Goal: Transaction & Acquisition: Purchase product/service

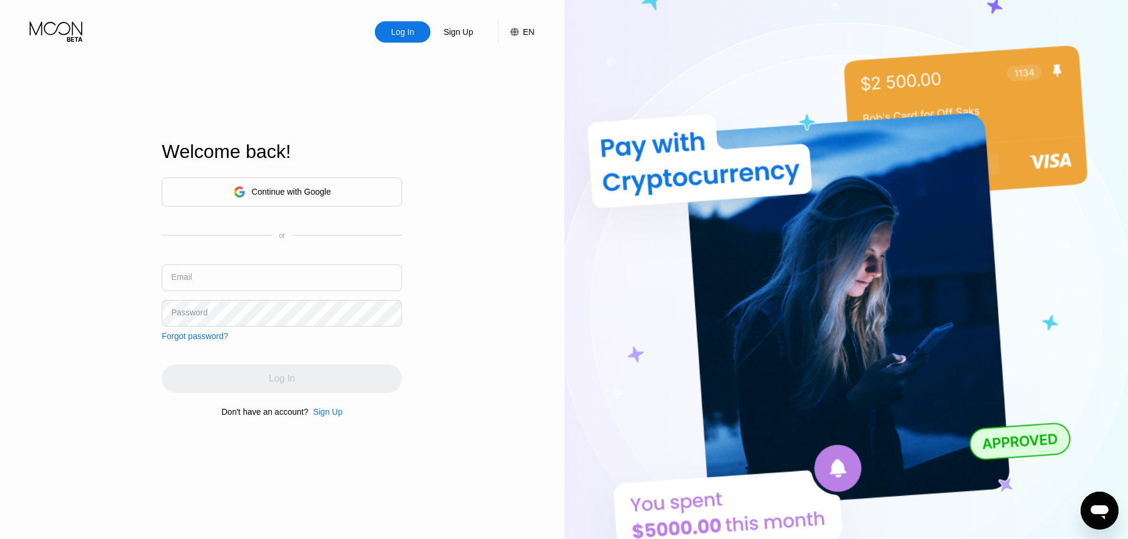
click at [315, 188] on div "Continue with Google" at bounding box center [291, 191] width 79 height 9
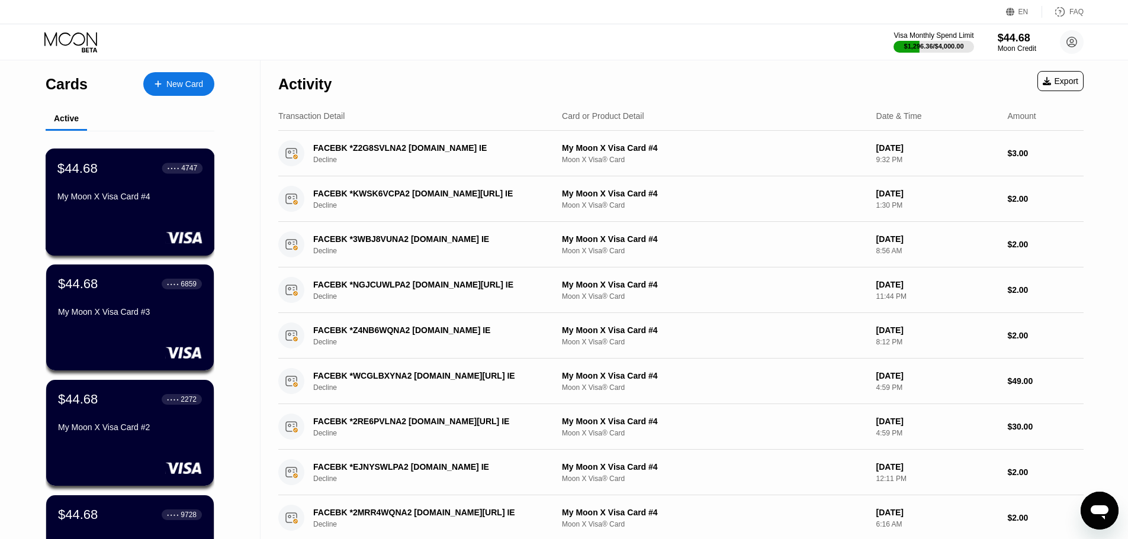
click at [144, 181] on div "$44.68 ● ● ● ● 4747 My Moon X Visa Card #4" at bounding box center [129, 183] width 145 height 46
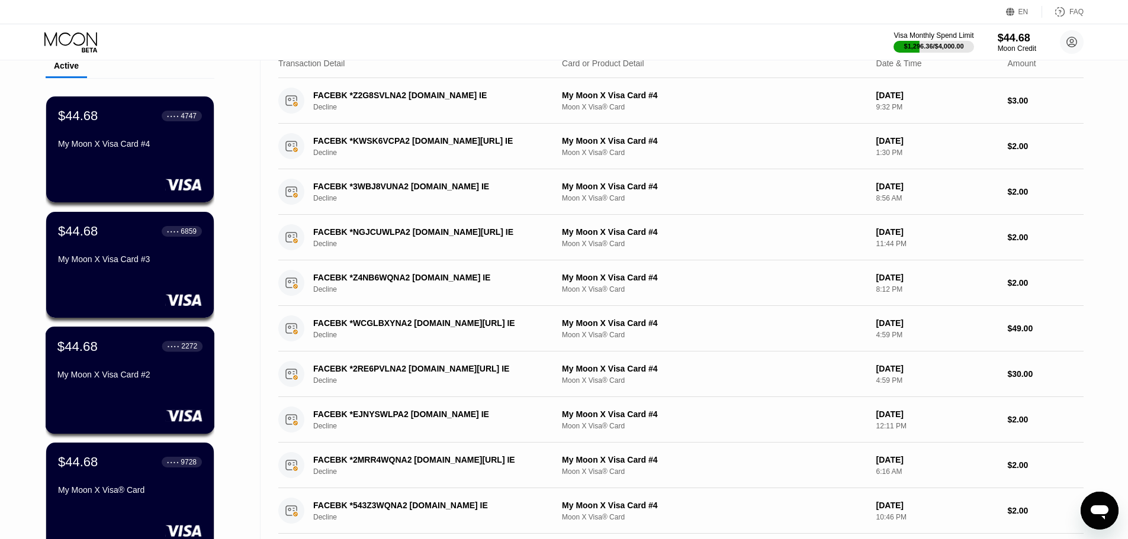
scroll to position [4, 0]
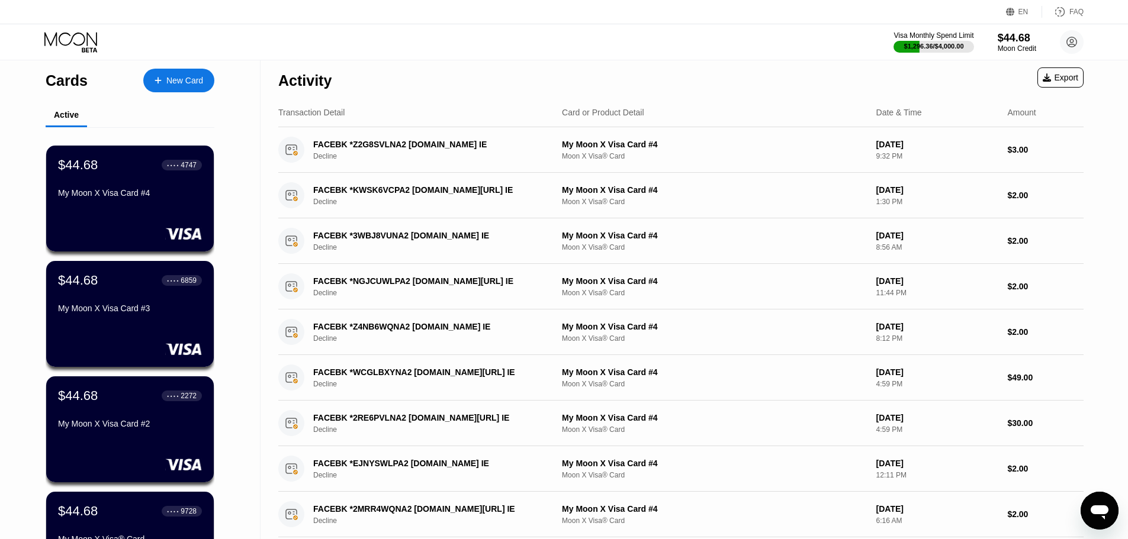
click at [182, 80] on div "New Card" at bounding box center [184, 81] width 37 height 10
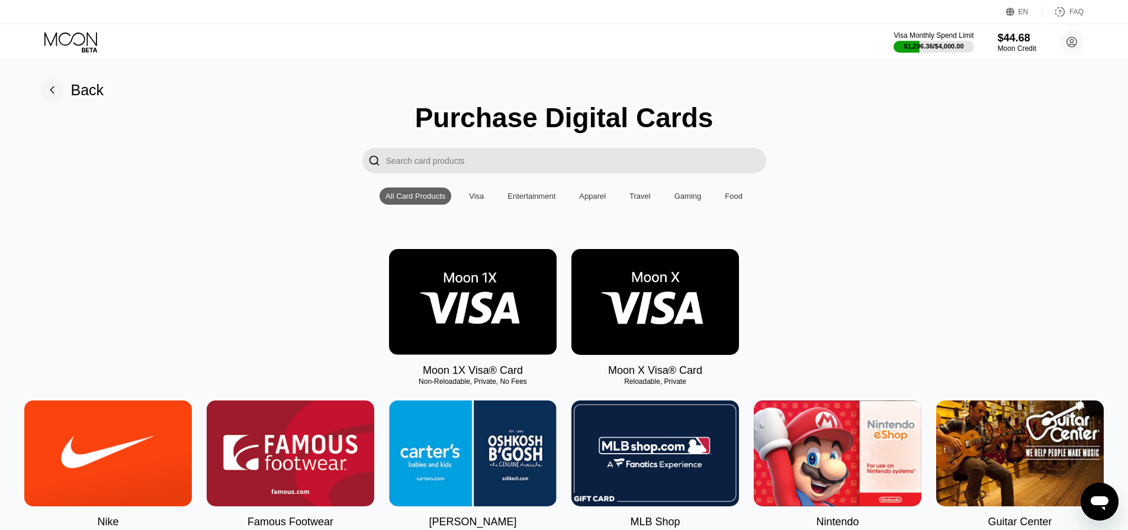
click at [651, 308] on img at bounding box center [654, 302] width 167 height 106
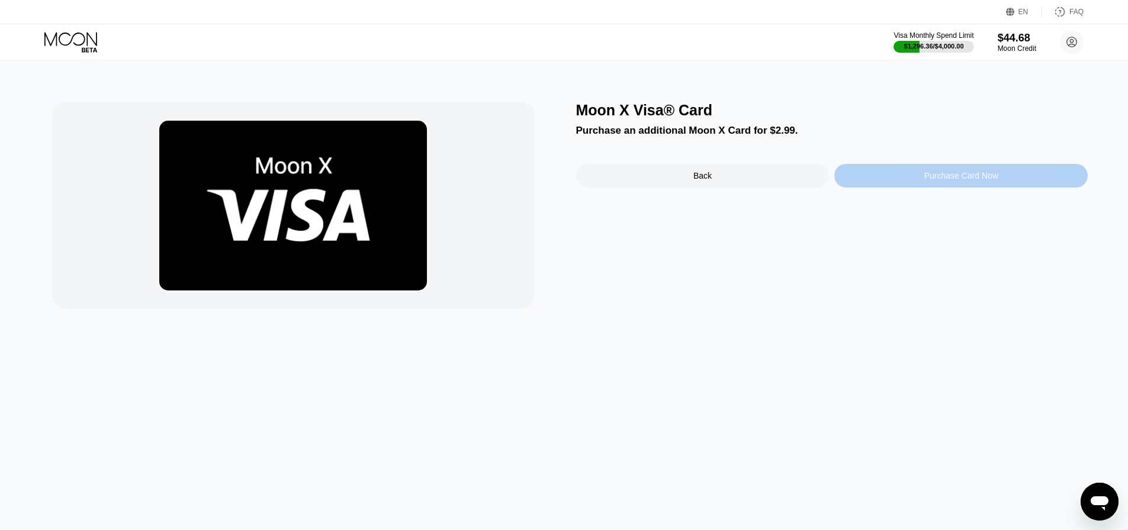
click at [884, 183] on div "Purchase Card Now" at bounding box center [960, 176] width 253 height 24
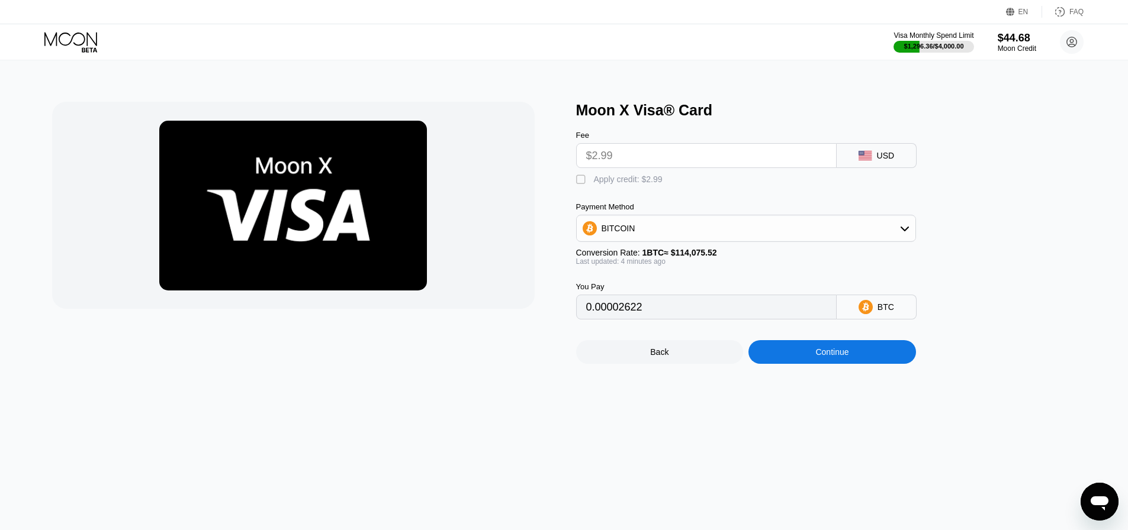
click at [587, 175] on div " Apply credit: $2.99" at bounding box center [765, 177] width 379 height 18
click at [580, 183] on div "" at bounding box center [582, 180] width 12 height 12
type input "0"
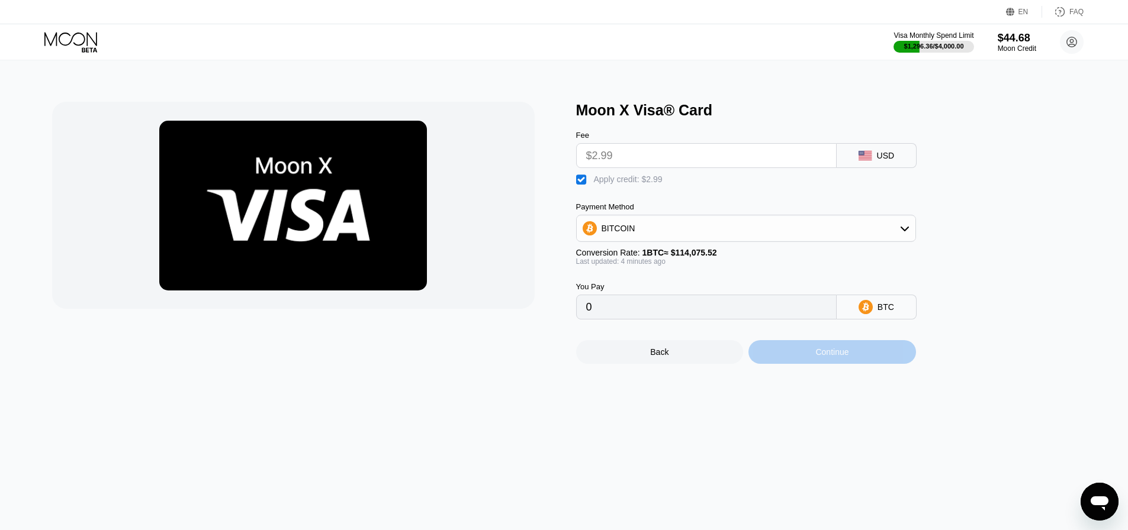
click at [812, 360] on div "Continue" at bounding box center [831, 352] width 167 height 24
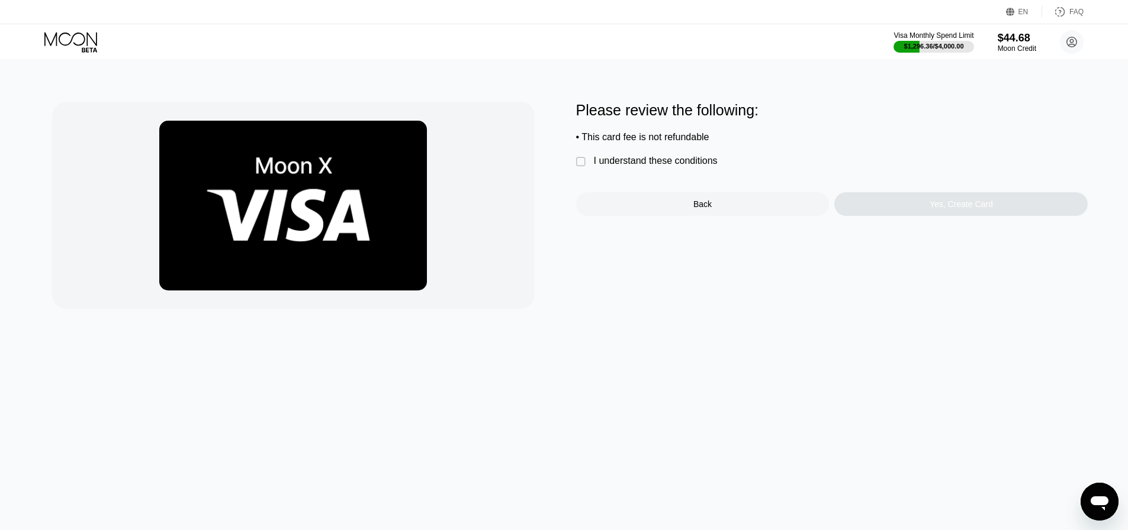
click at [585, 167] on div "" at bounding box center [582, 162] width 12 height 12
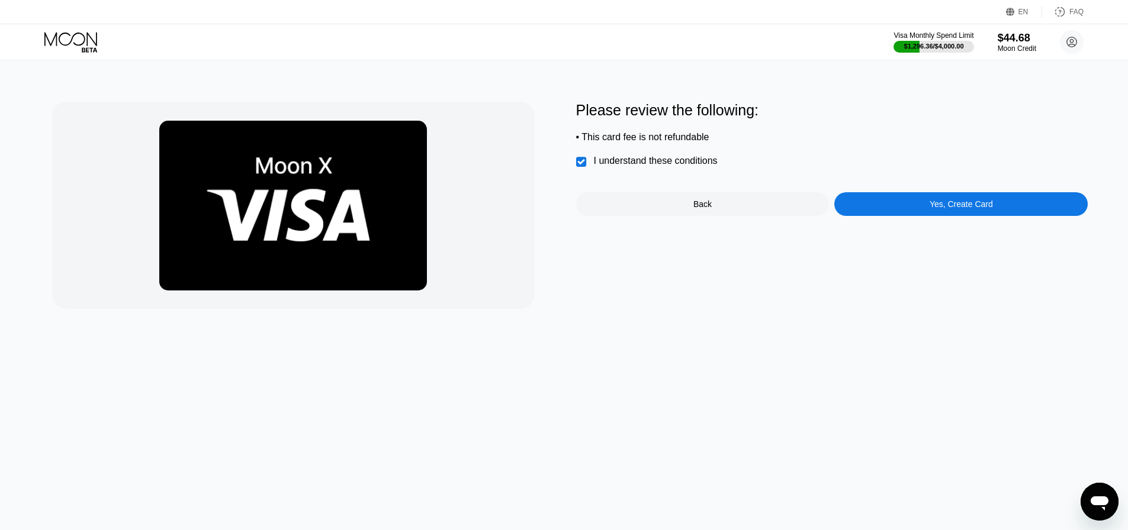
click at [919, 211] on div "Yes, Create Card" at bounding box center [960, 204] width 253 height 24
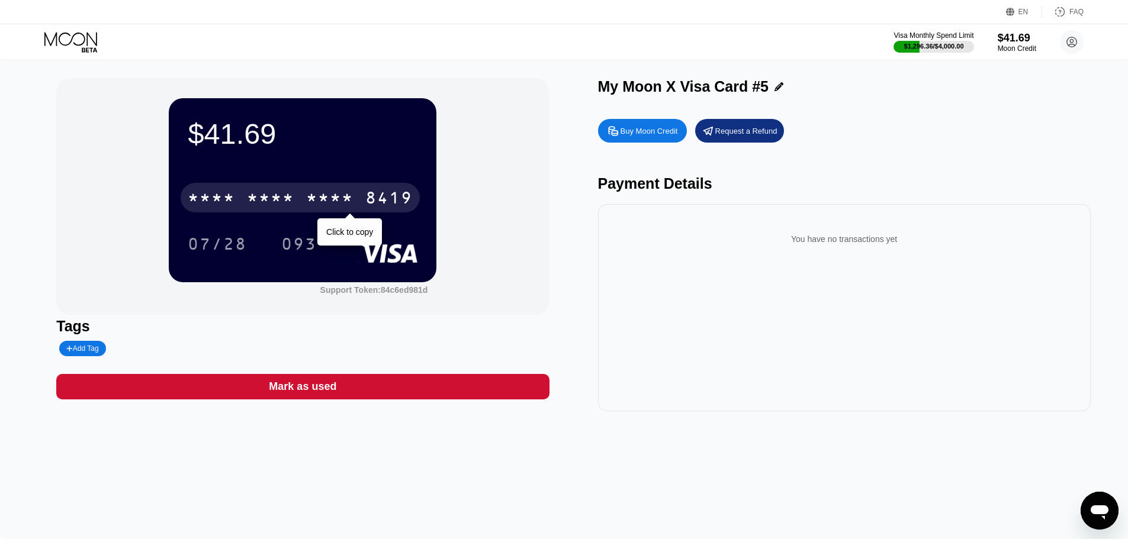
click at [360, 191] on div "* * * * * * * * * * * * 8419" at bounding box center [300, 198] width 239 height 30
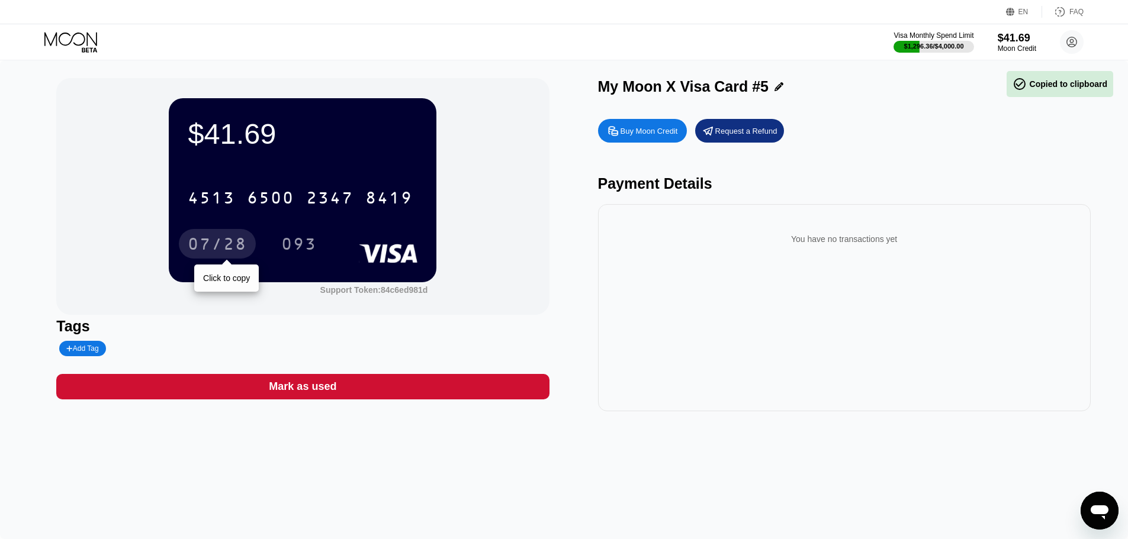
click at [205, 238] on div "07/28" at bounding box center [217, 245] width 59 height 19
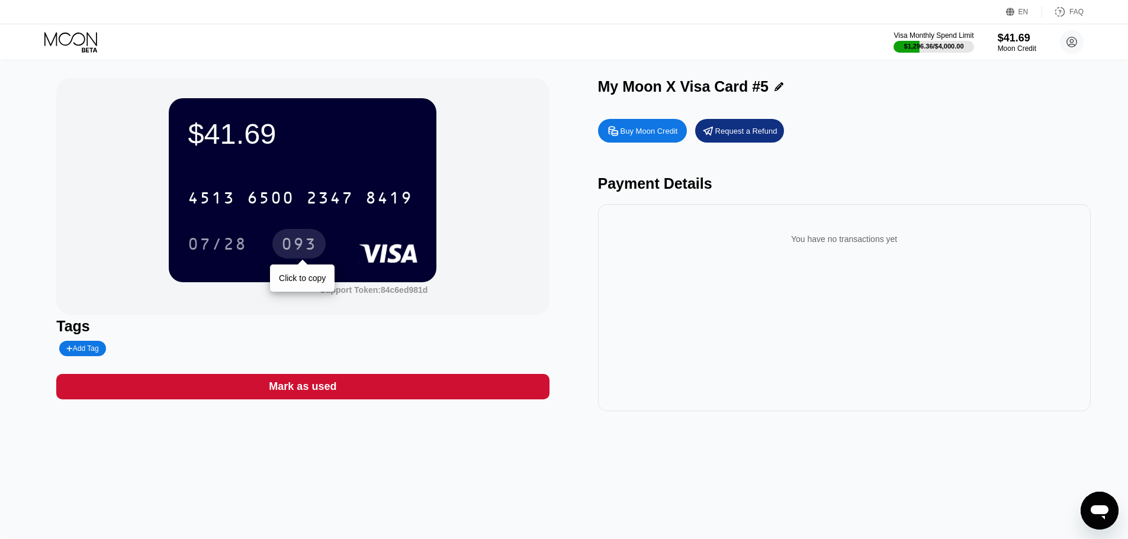
click at [286, 257] on div "093" at bounding box center [298, 244] width 53 height 30
click at [1074, 38] on icon at bounding box center [1072, 42] width 10 height 10
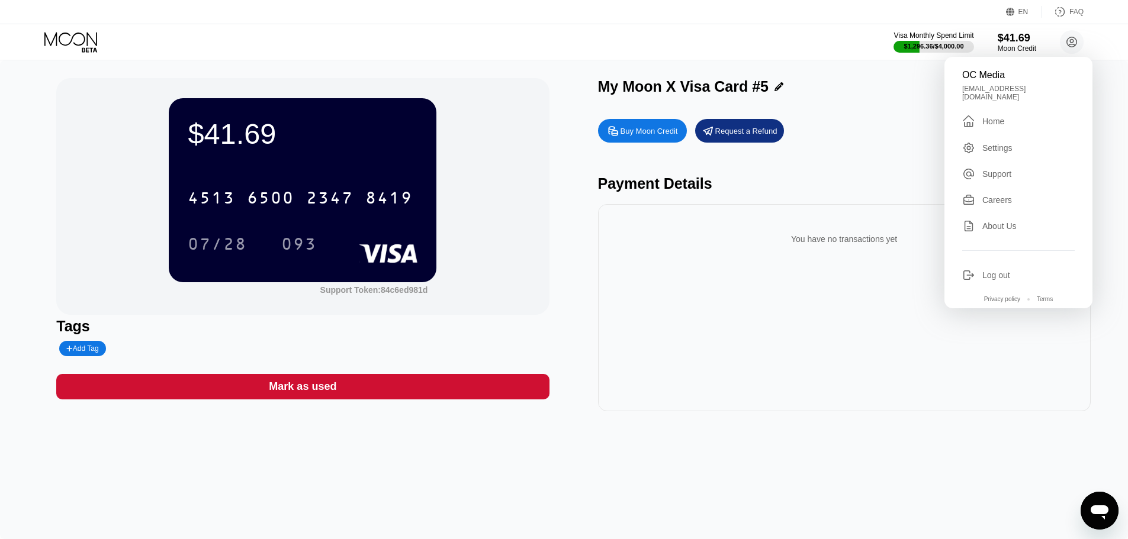
click at [1006, 276] on div "OC Media ocmediapartners@gmail.com  Home Settings Support Careers About Us Log…" at bounding box center [1018, 183] width 148 height 252
click at [1027, 276] on div "OC Media ocmediapartners@gmail.com  Home Settings Support Careers About Us Log…" at bounding box center [1018, 183] width 148 height 252
click at [1012, 273] on div "Log out" at bounding box center [1018, 275] width 112 height 13
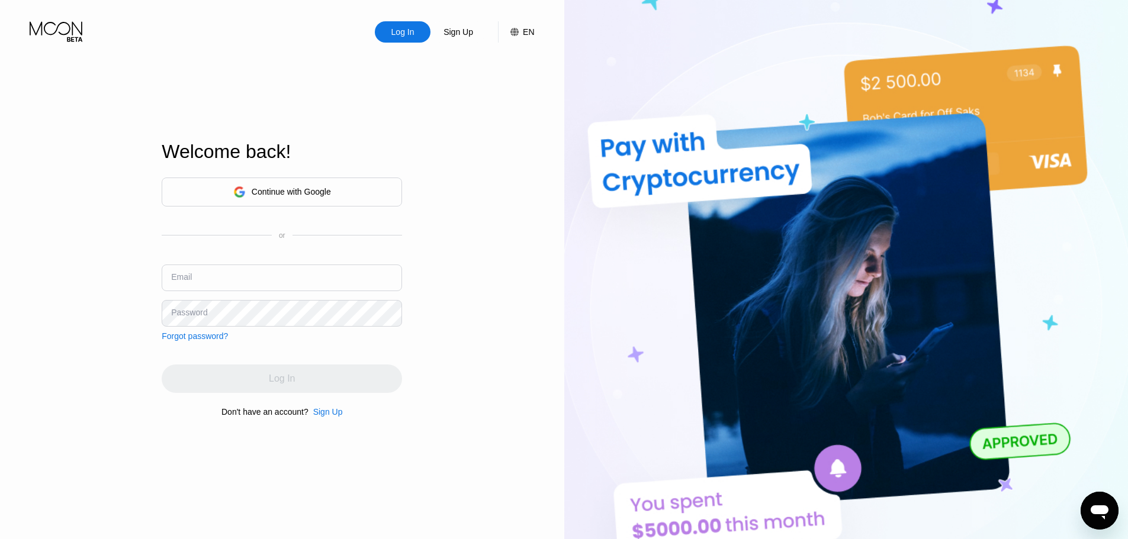
click at [275, 201] on div "Continue with Google" at bounding box center [282, 192] width 240 height 29
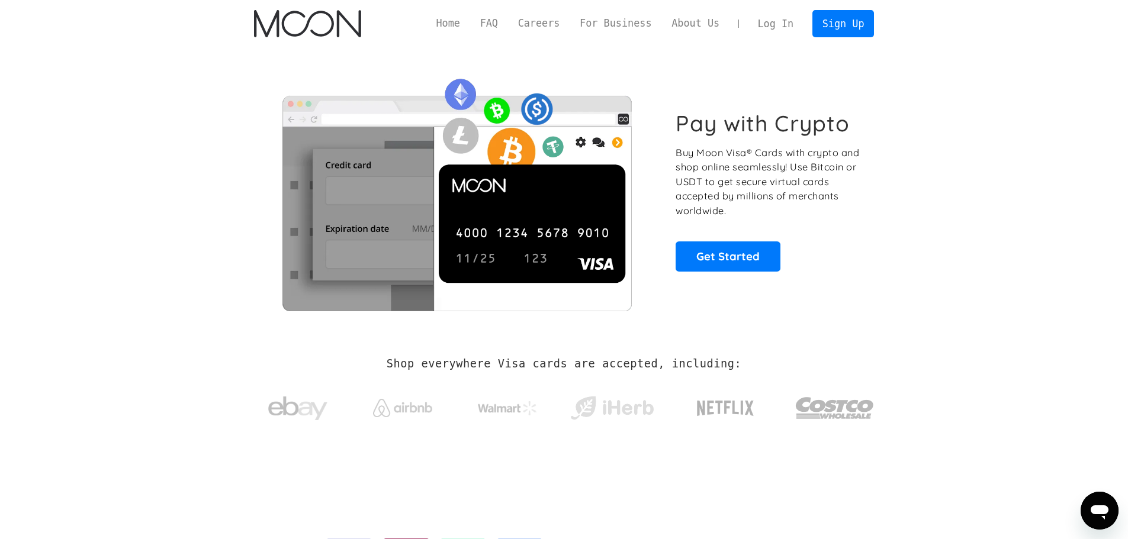
click at [785, 24] on link "Log In" at bounding box center [776, 24] width 56 height 26
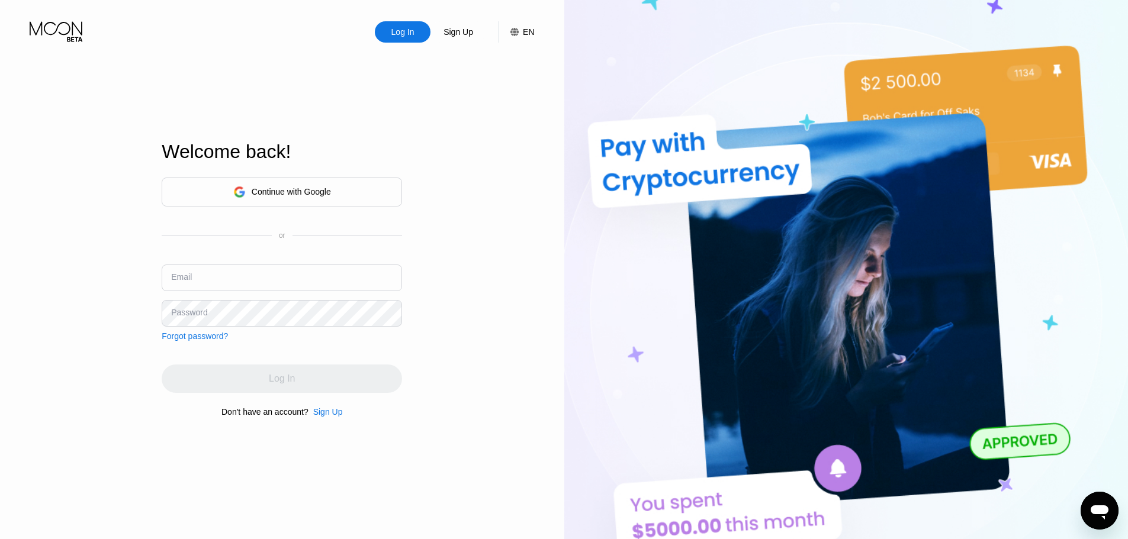
click at [331, 191] on div "Continue with Google" at bounding box center [282, 192] width 240 height 29
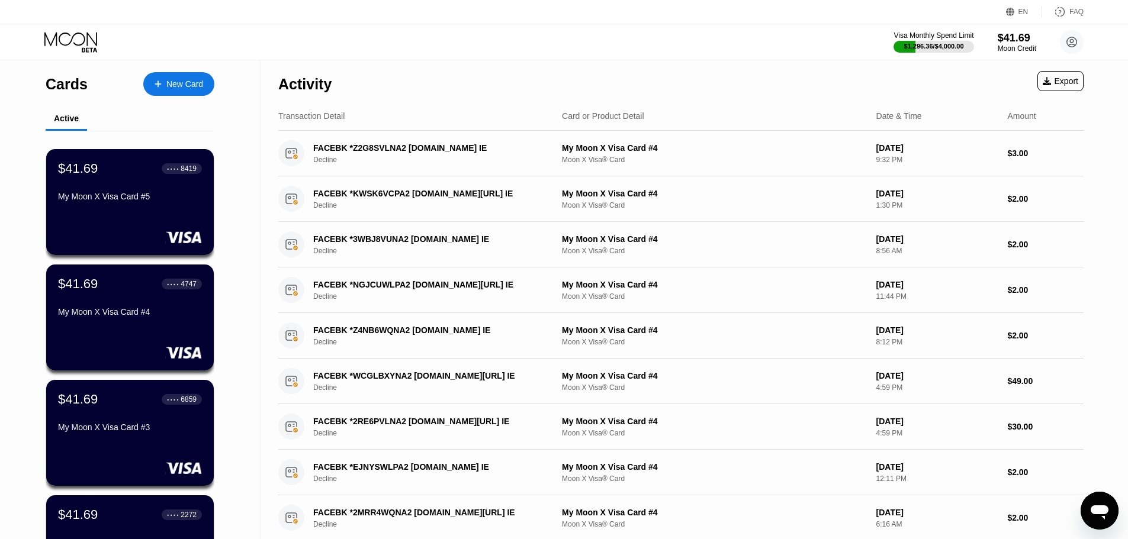
click at [1021, 8] on div "EN" at bounding box center [1023, 12] width 10 height 8
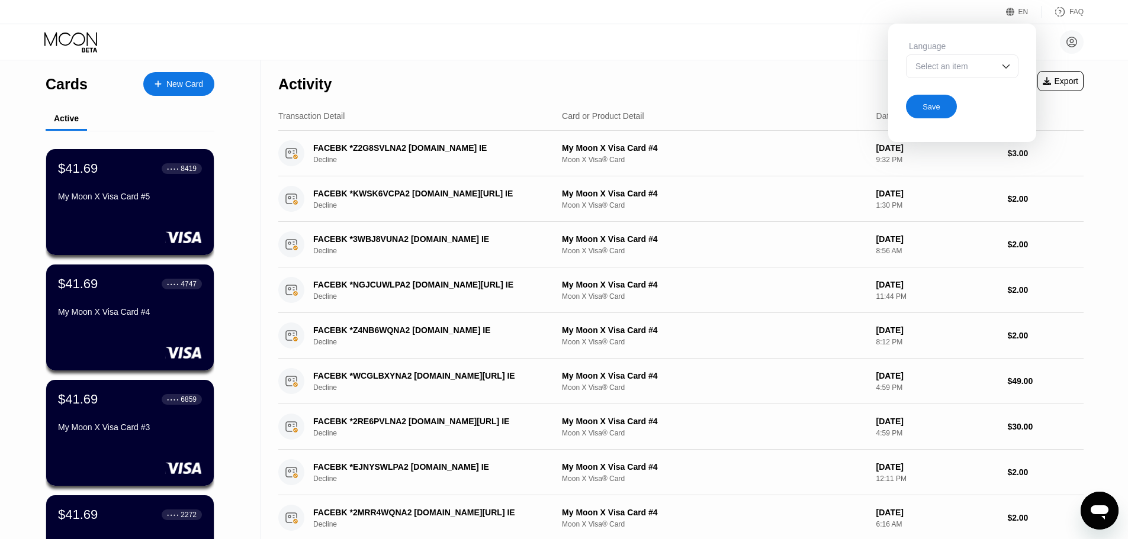
click at [1074, 30] on div "OC Media ocmediapartners@gmail.com  Home Settings Support Careers About Us Log…" at bounding box center [564, 42] width 1128 height 36
click at [1070, 15] on div "FAQ" at bounding box center [1076, 12] width 14 height 8
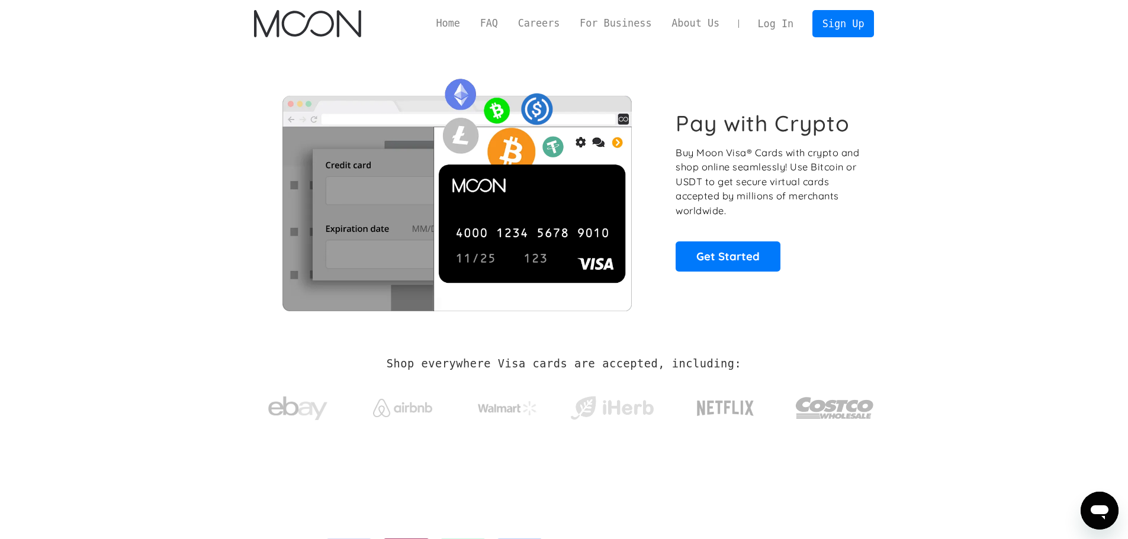
click at [788, 30] on link "Log In" at bounding box center [776, 24] width 56 height 26
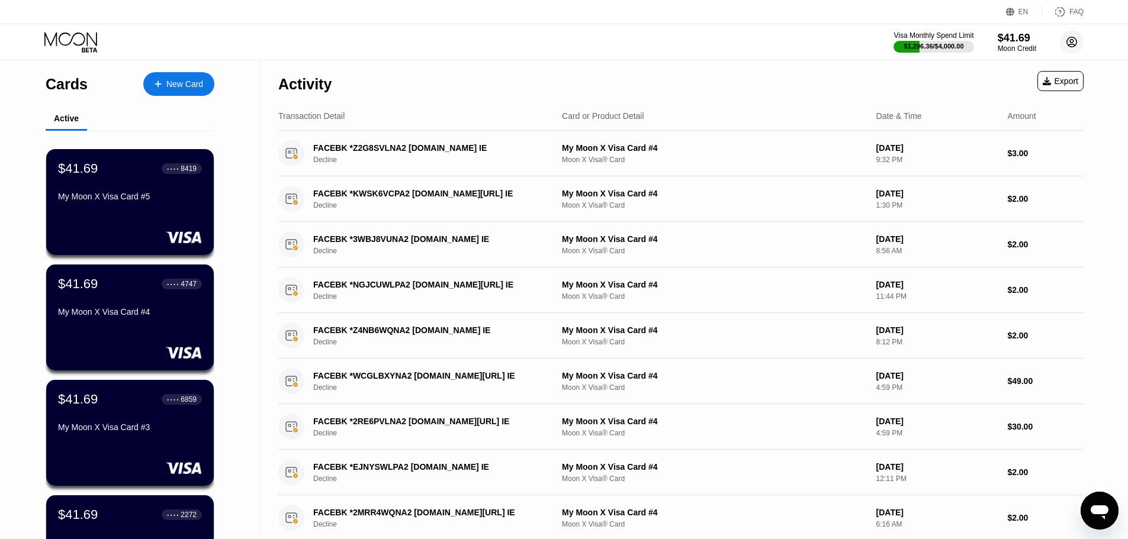
click at [1067, 43] on icon at bounding box center [1072, 42] width 10 height 10
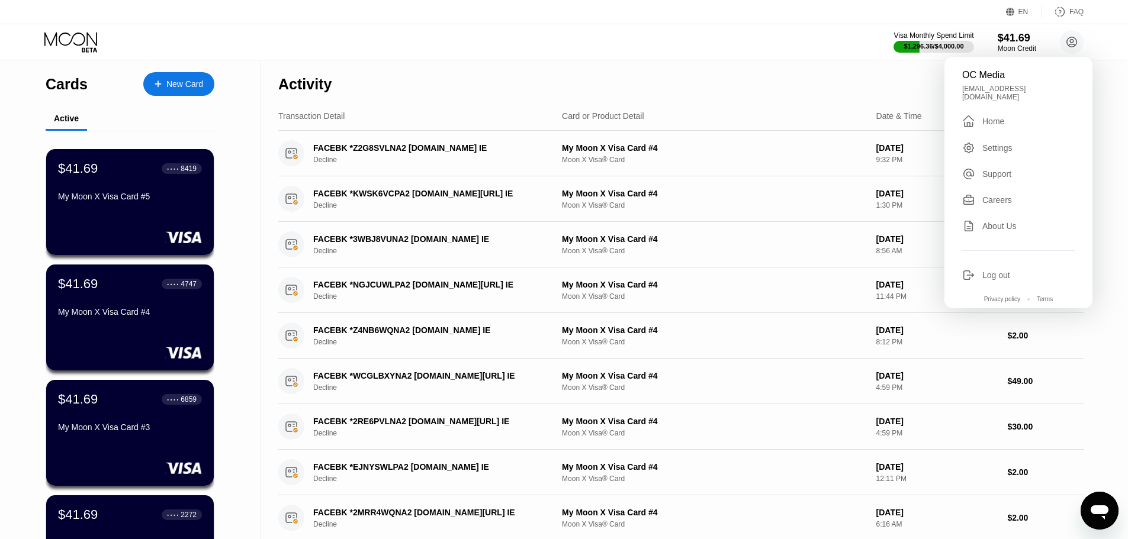
click at [1007, 275] on div "Log out" at bounding box center [996, 274] width 28 height 9
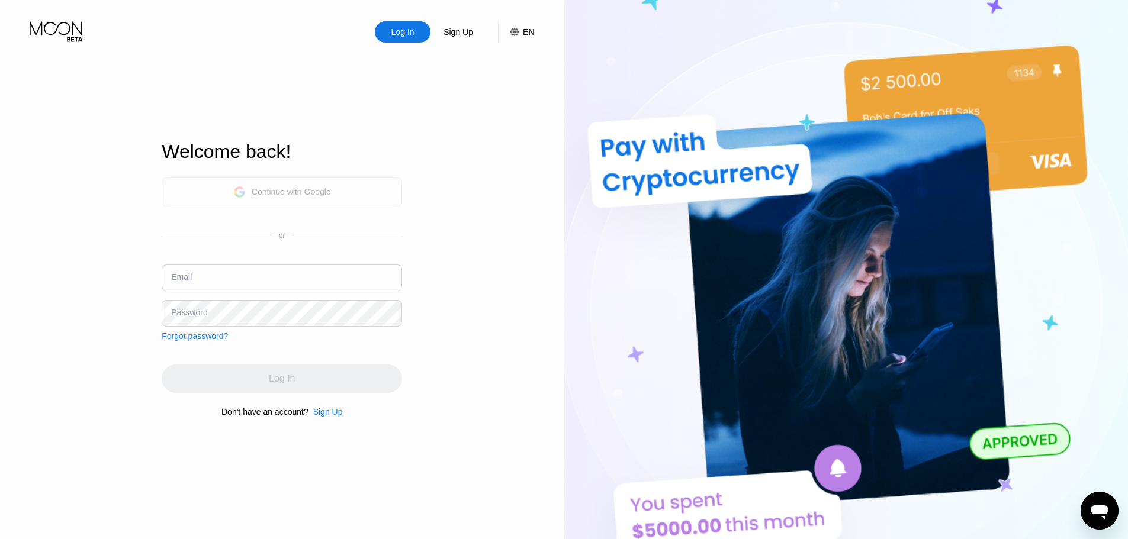
click at [342, 197] on div "Continue with Google" at bounding box center [282, 192] width 240 height 29
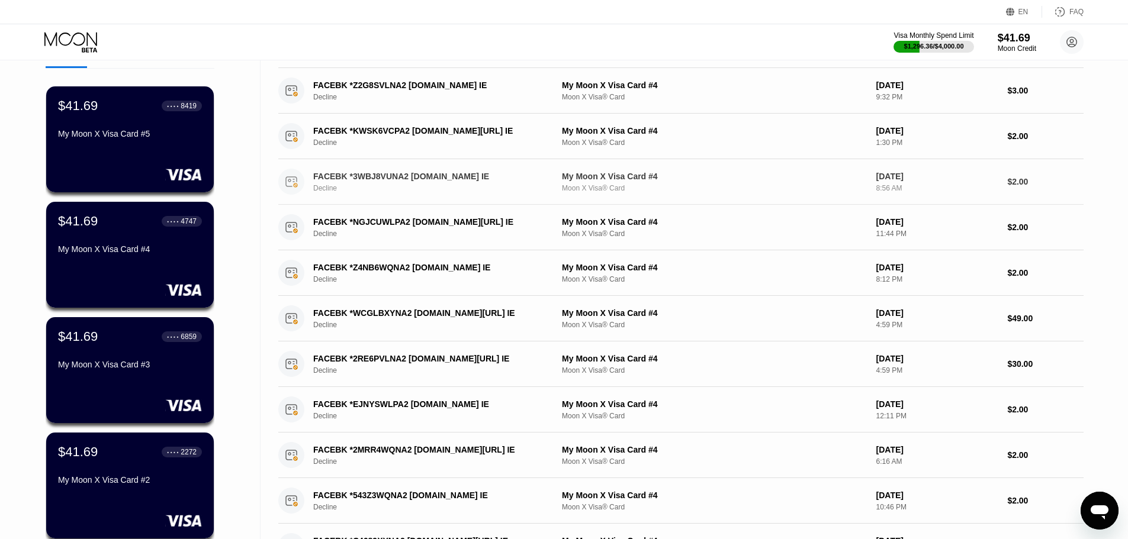
scroll to position [65, 0]
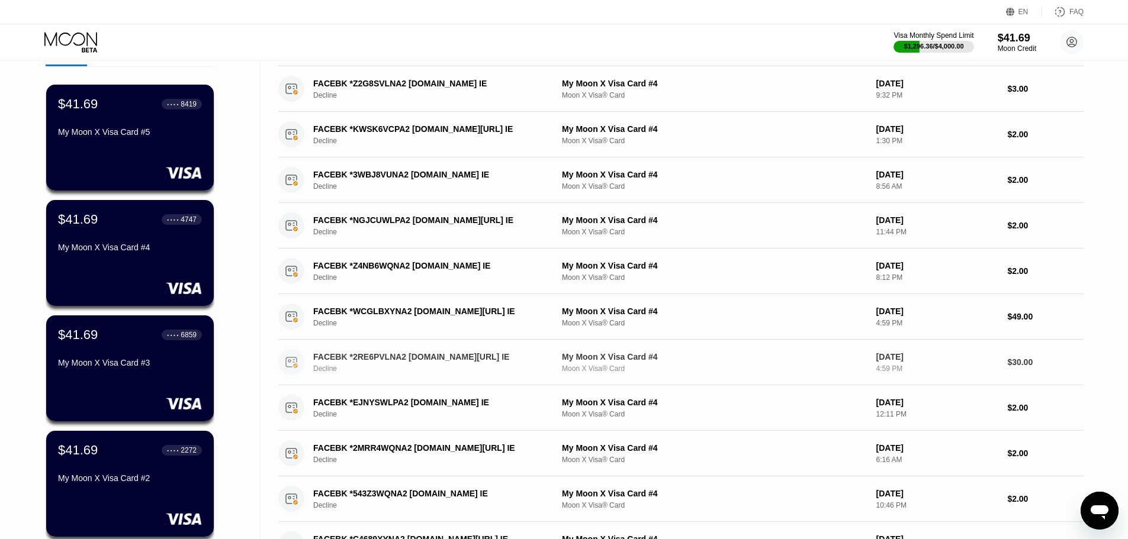
click at [324, 382] on div "FACEBK *2RE6PVLNA2 [DOMAIN_NAME][URL] IE Decline My Moon X Visa Card #4 Moon X …" at bounding box center [680, 363] width 805 height 46
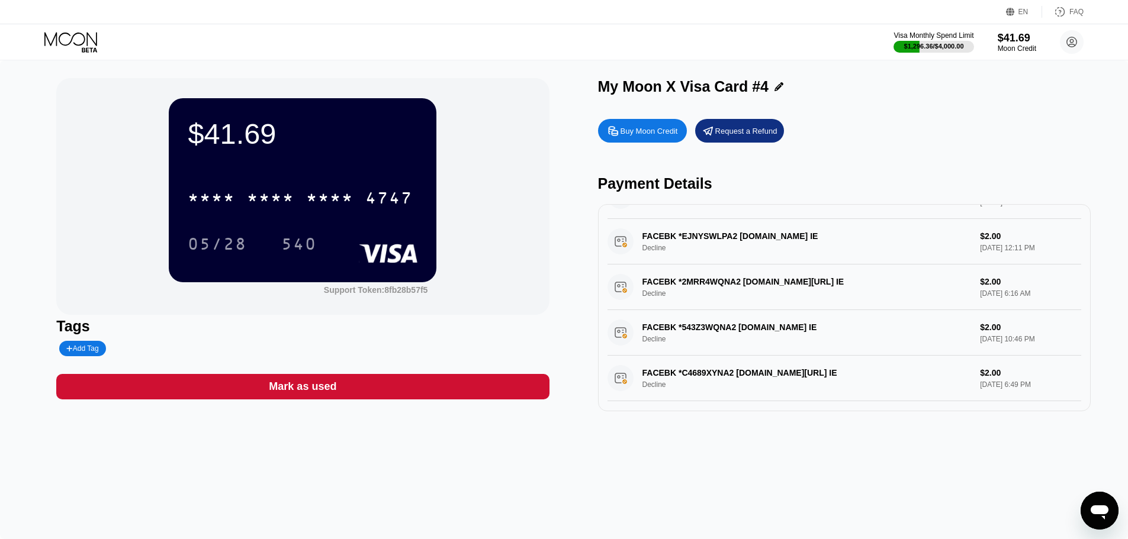
scroll to position [313, 0]
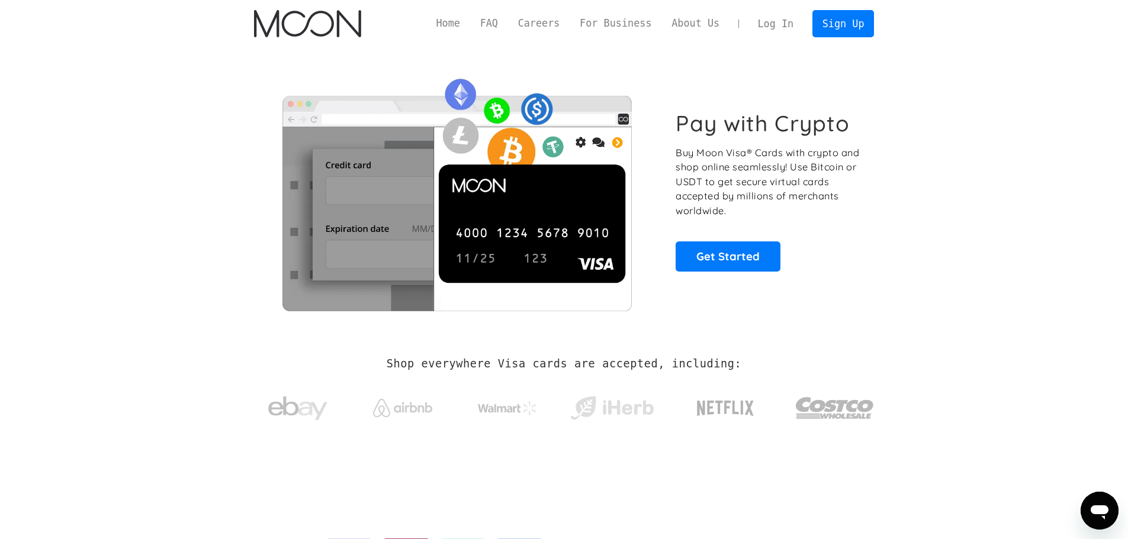
click at [771, 25] on link "Log In" at bounding box center [776, 24] width 56 height 26
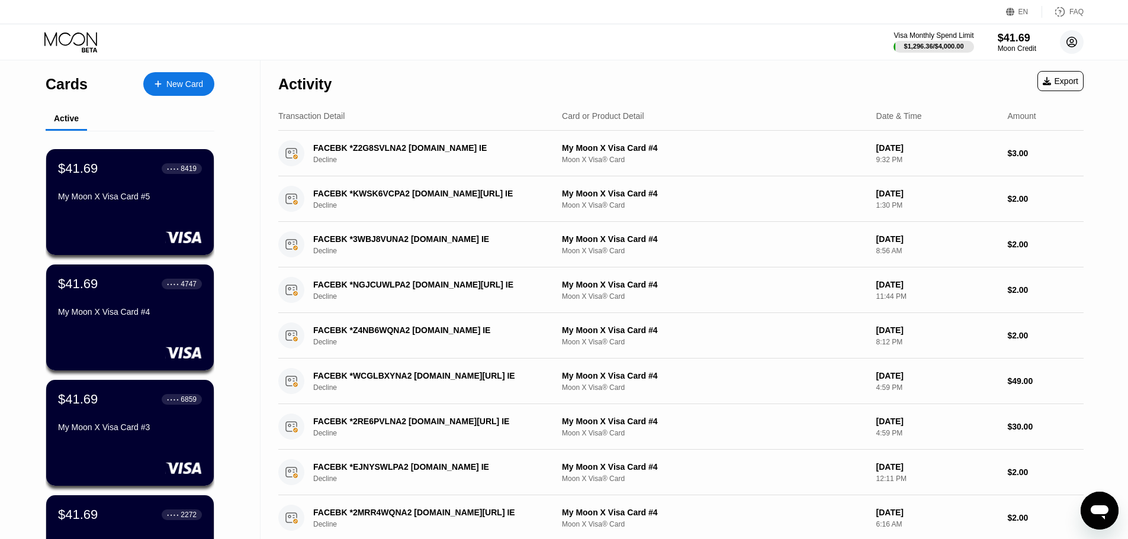
click at [1067, 47] on circle at bounding box center [1071, 42] width 24 height 24
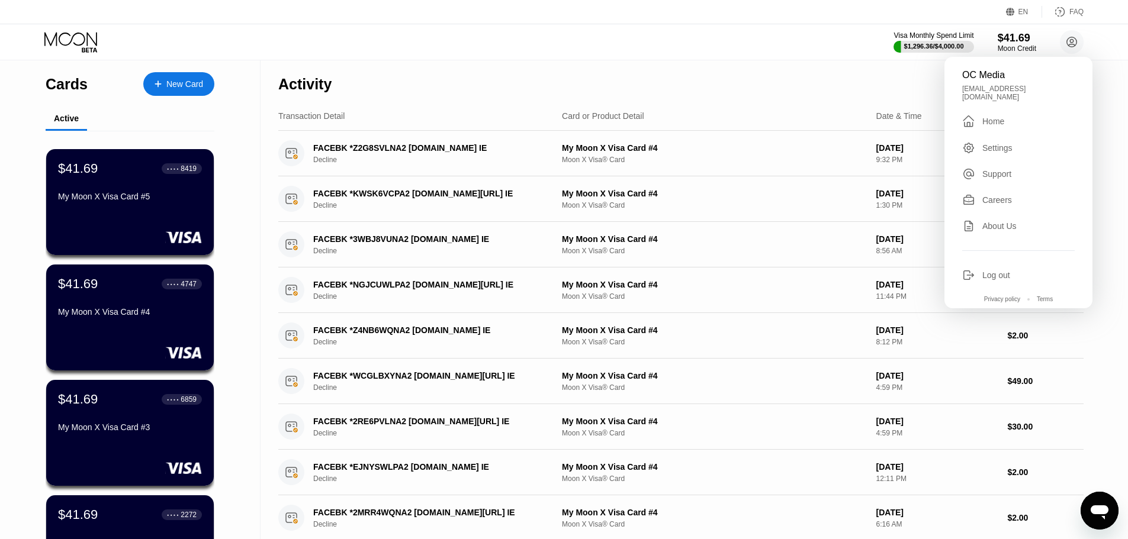
click at [1003, 270] on div "Log out" at bounding box center [996, 274] width 28 height 9
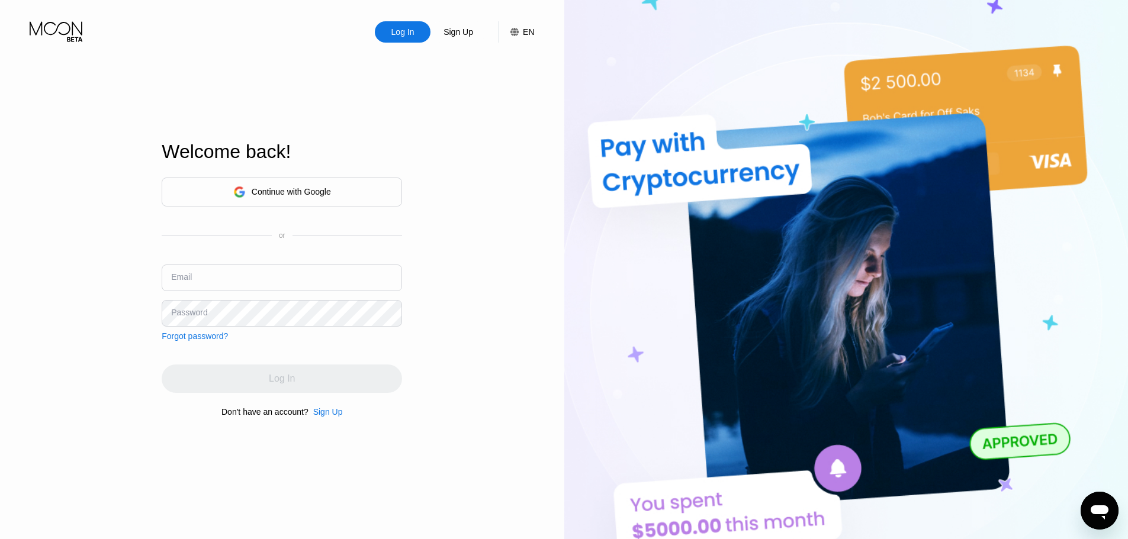
click at [269, 187] on div "Continue with Google" at bounding box center [291, 191] width 79 height 9
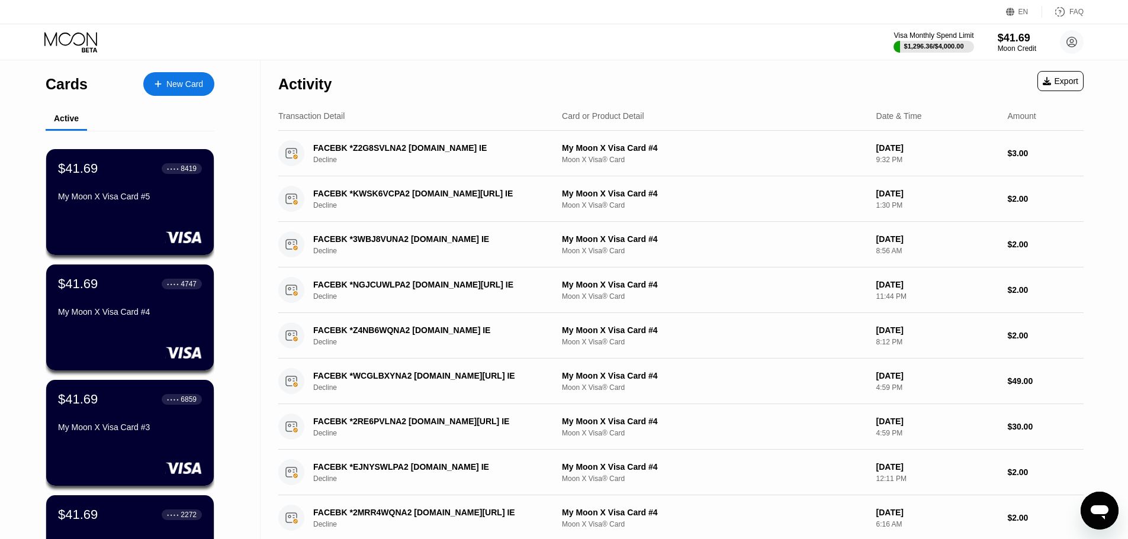
click at [1077, 44] on icon at bounding box center [1071, 42] width 24 height 24
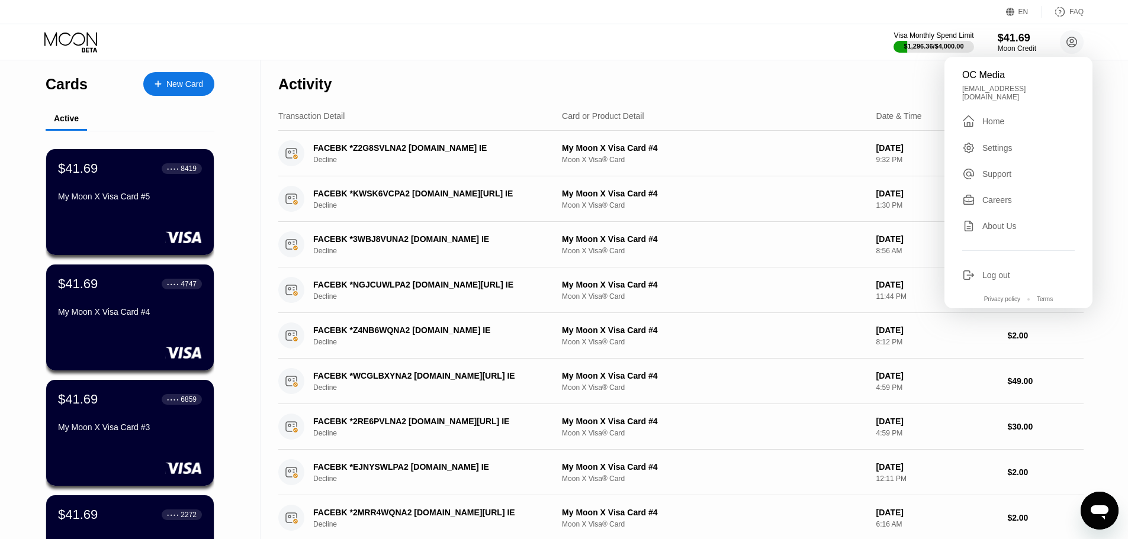
click at [989, 274] on div "Log out" at bounding box center [996, 274] width 28 height 9
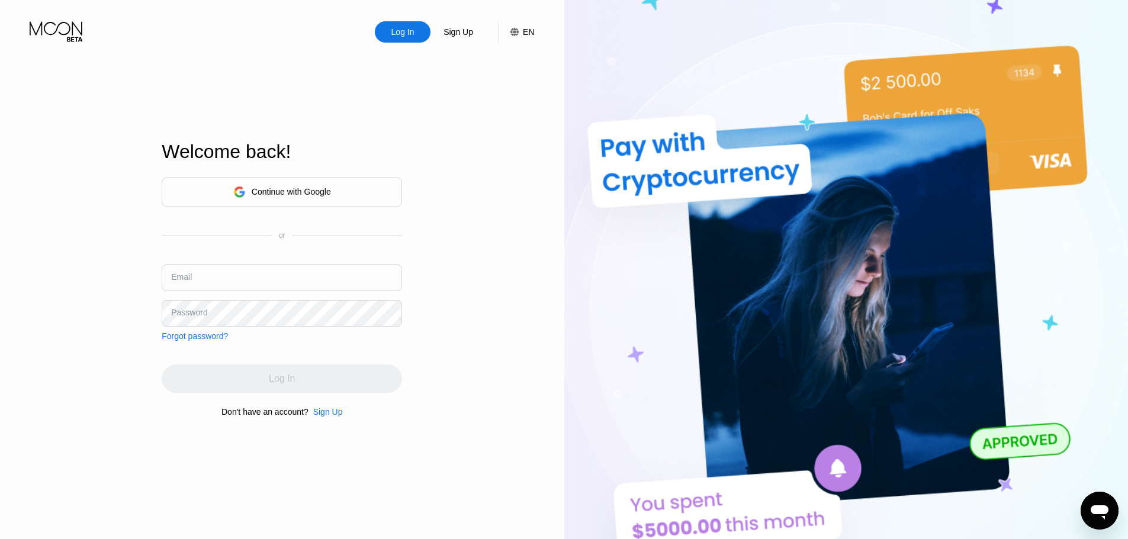
drag, startPoint x: 349, startPoint y: 194, endPoint x: 323, endPoint y: 192, distance: 26.1
click at [323, 192] on div "Continue with Google" at bounding box center [291, 191] width 79 height 9
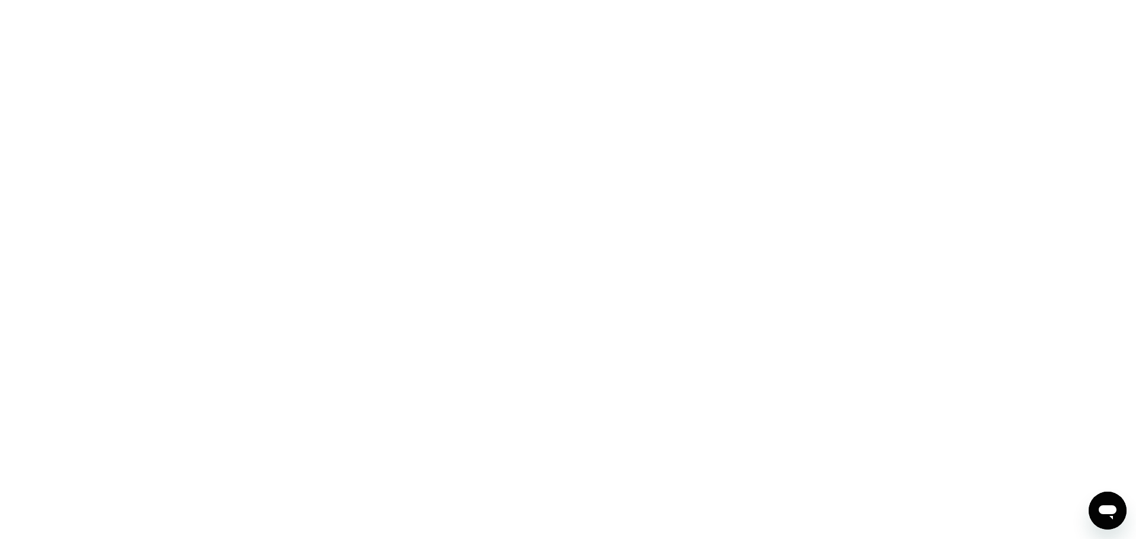
click at [652, 250] on div at bounding box center [568, 269] width 1136 height 539
